Goal: Task Accomplishment & Management: Use online tool/utility

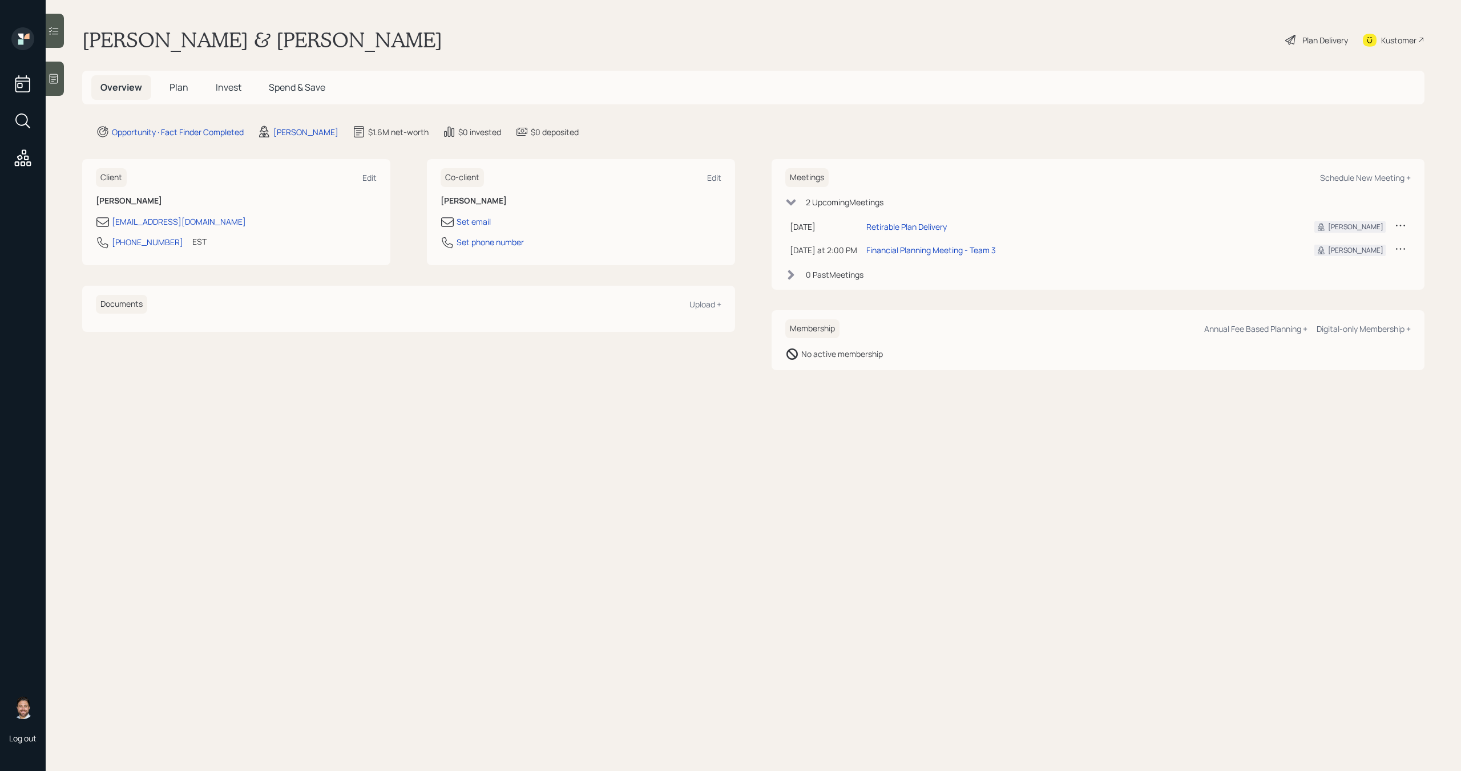
click at [180, 92] on span "Plan" at bounding box center [178, 87] width 19 height 13
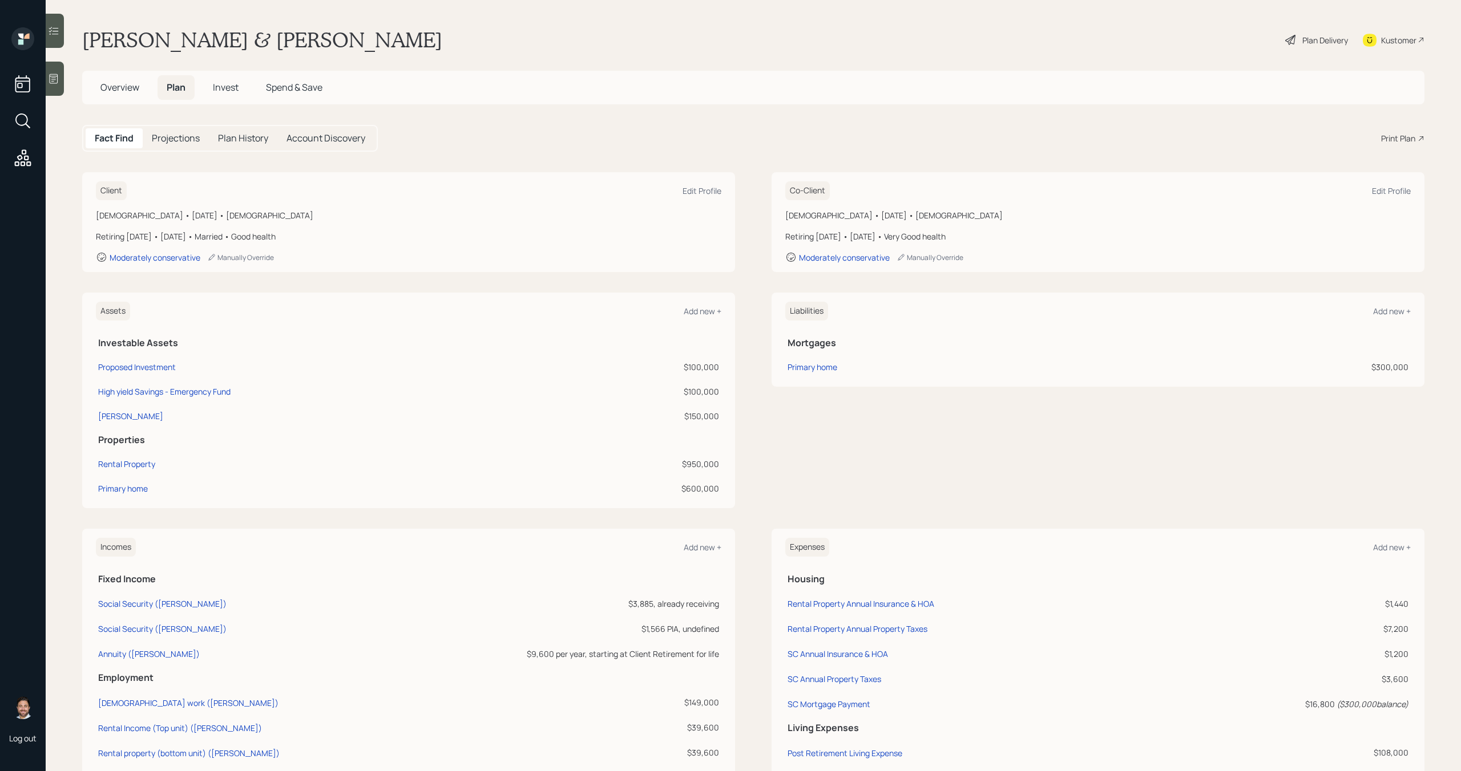
click at [1406, 131] on div "Fact Find Projections Plan History Account Discovery Print Plan" at bounding box center [753, 138] width 1342 height 27
click at [1404, 136] on div "Print Plan" at bounding box center [1398, 138] width 34 height 12
